Goal: Task Accomplishment & Management: Manage account settings

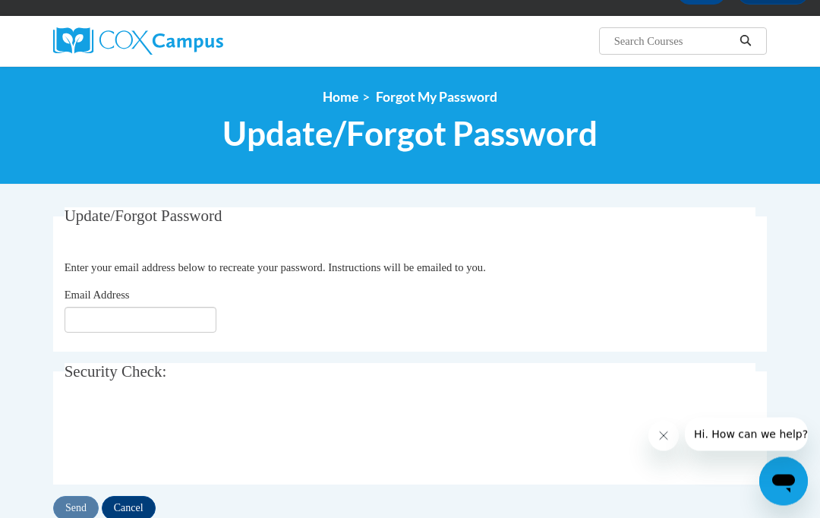
scroll to position [98, 0]
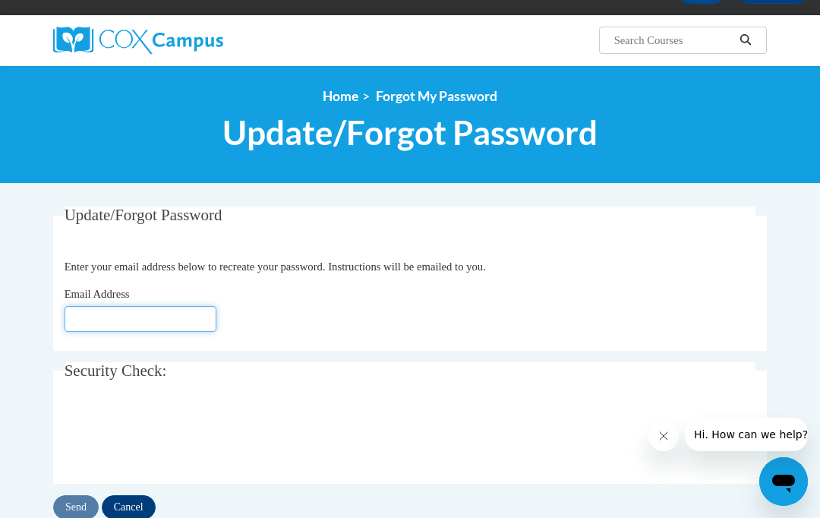
click at [184, 311] on input "Email Address" at bounding box center [141, 319] width 152 height 26
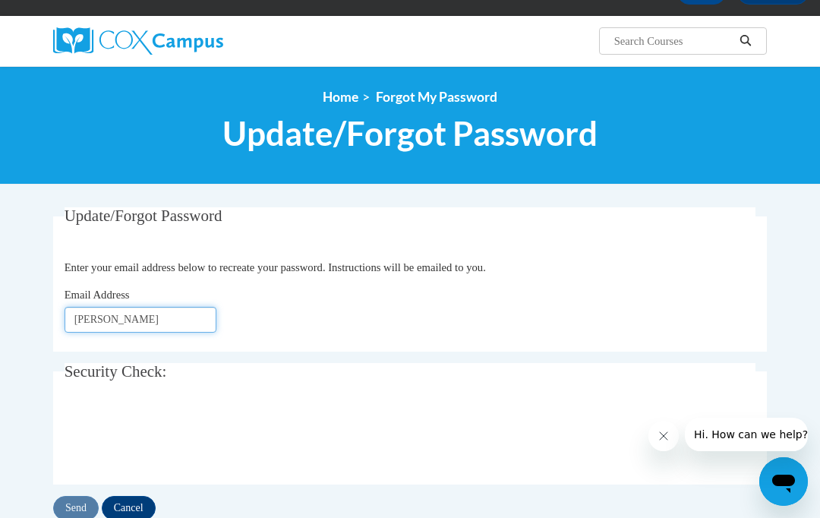
type input "[EMAIL_ADDRESS][DOMAIN_NAME]"
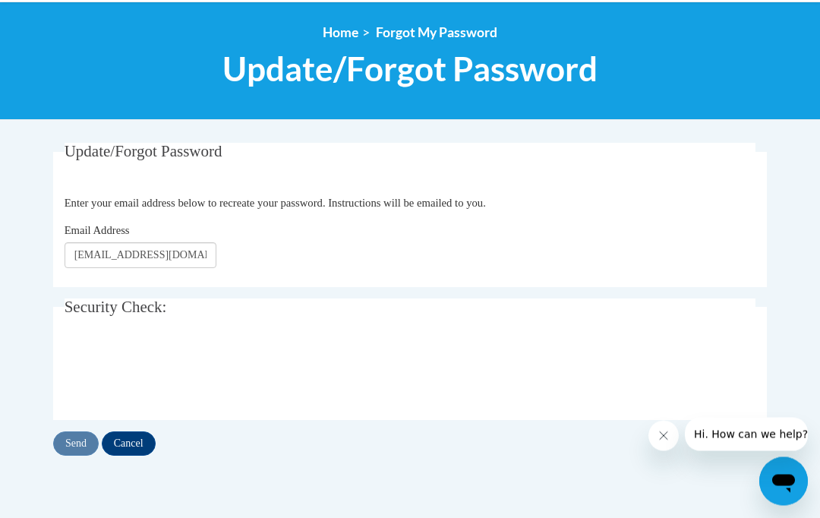
scroll to position [162, 0]
click at [67, 446] on input "Send" at bounding box center [76, 443] width 46 height 24
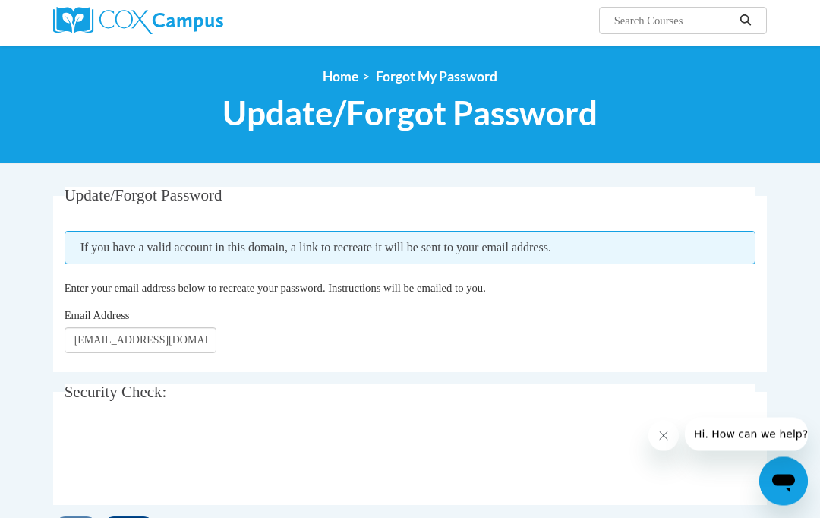
scroll to position [181, 0]
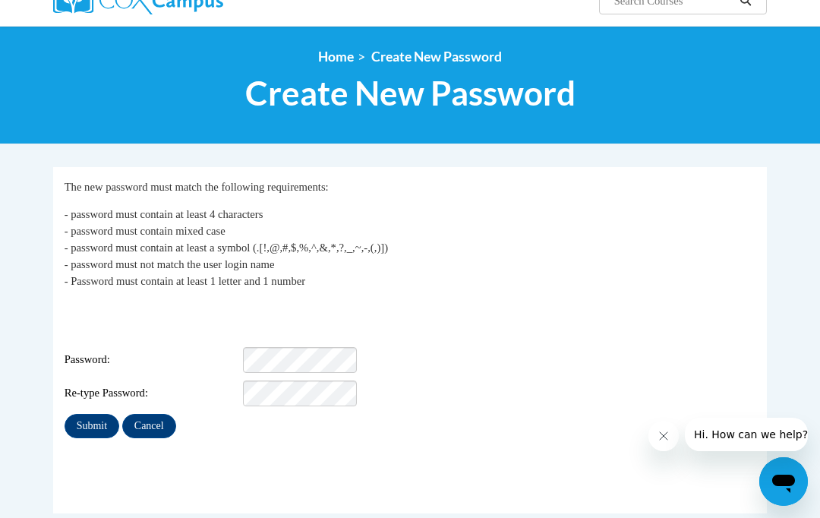
scroll to position [138, 0]
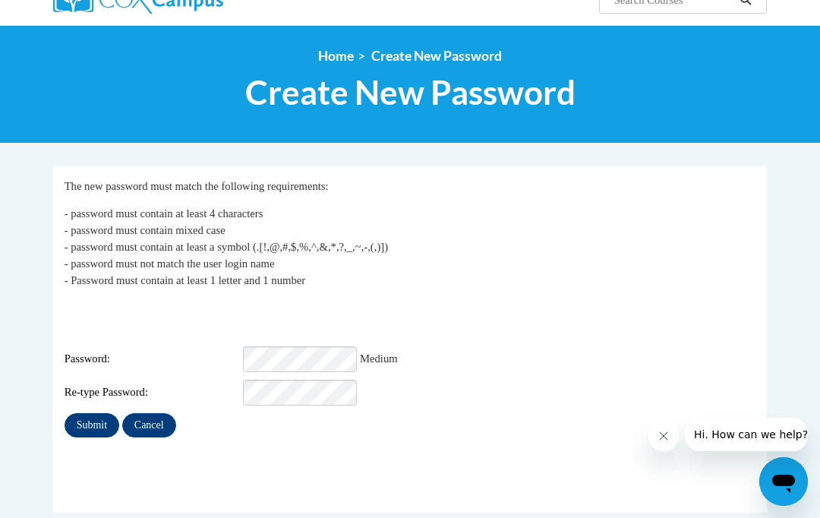
click at [83, 413] on input "Submit" at bounding box center [92, 425] width 55 height 24
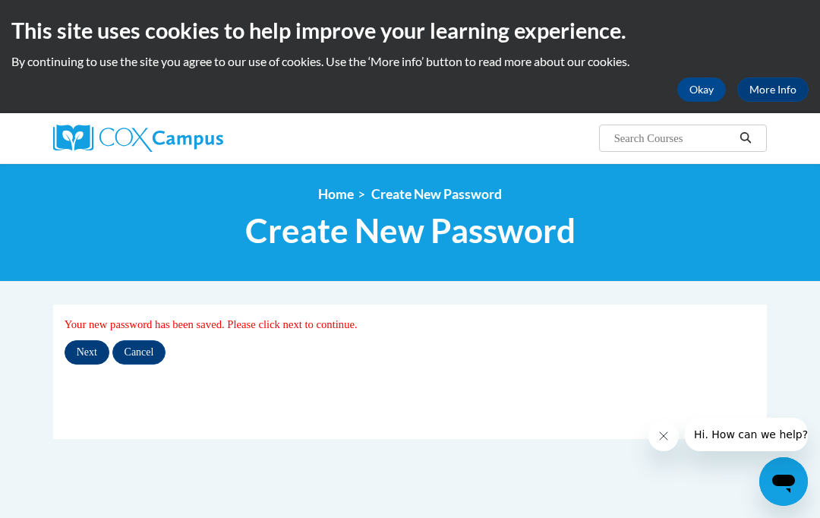
click at [79, 349] on input "Next" at bounding box center [87, 352] width 45 height 24
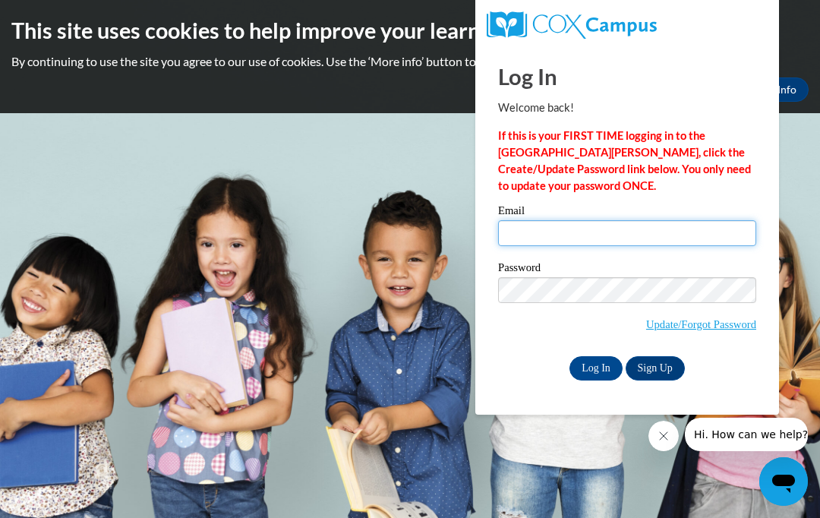
click at [676, 223] on input "Email" at bounding box center [627, 233] width 258 height 26
type input "gomez@dodgeland.k12.wi.us"
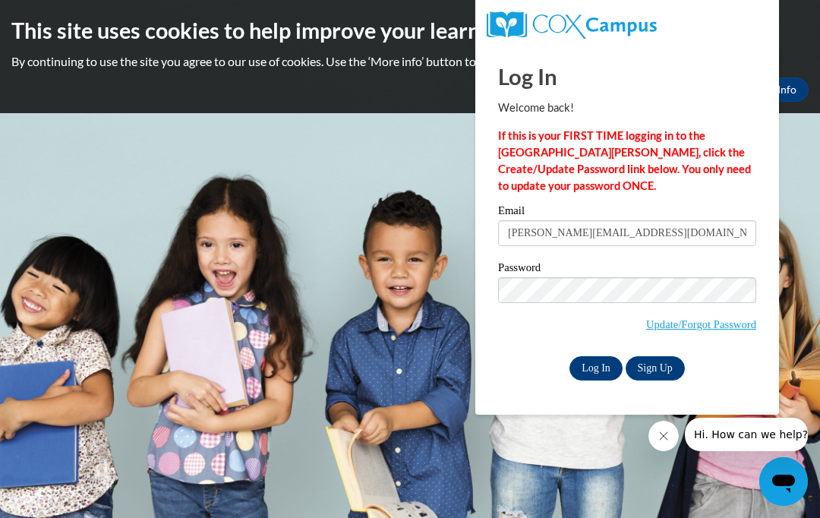
click at [592, 368] on input "Log In" at bounding box center [596, 368] width 53 height 24
click at [585, 374] on input "Log In" at bounding box center [596, 368] width 53 height 24
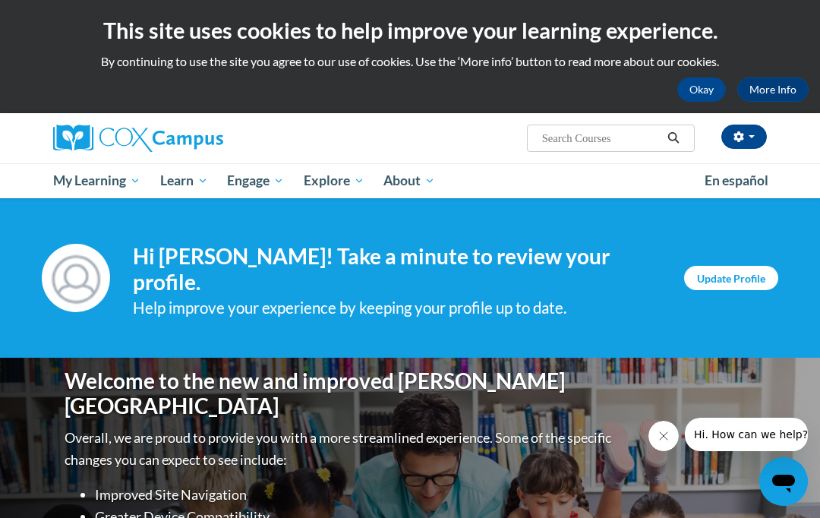
click at [727, 276] on link "Update Profile" at bounding box center [731, 278] width 94 height 24
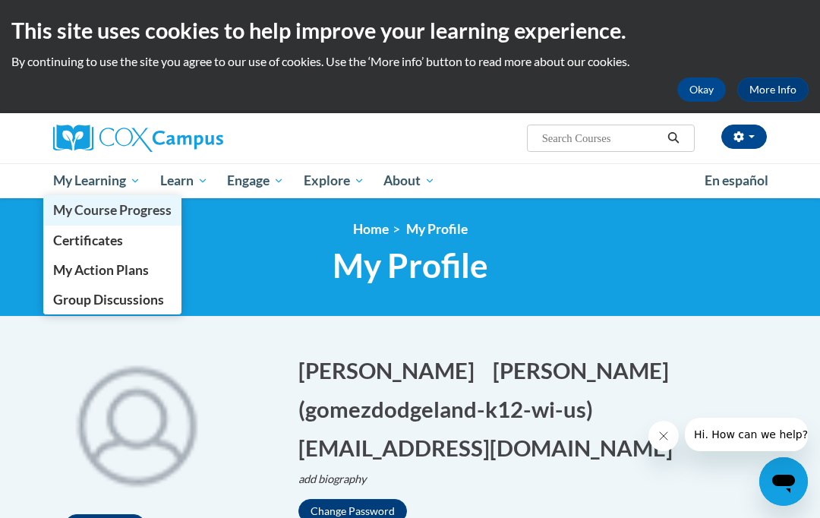
click at [74, 216] on span "My Course Progress" at bounding box center [112, 210] width 118 height 16
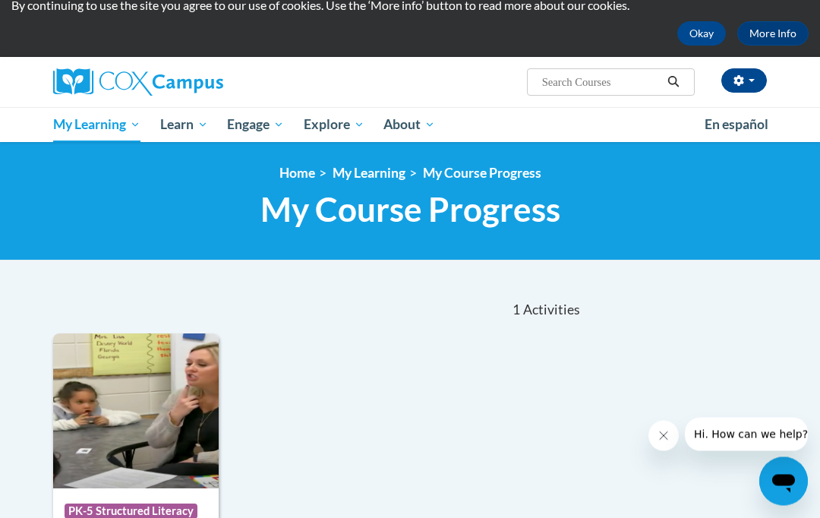
scroll to position [2, 0]
